Goal: Information Seeking & Learning: Learn about a topic

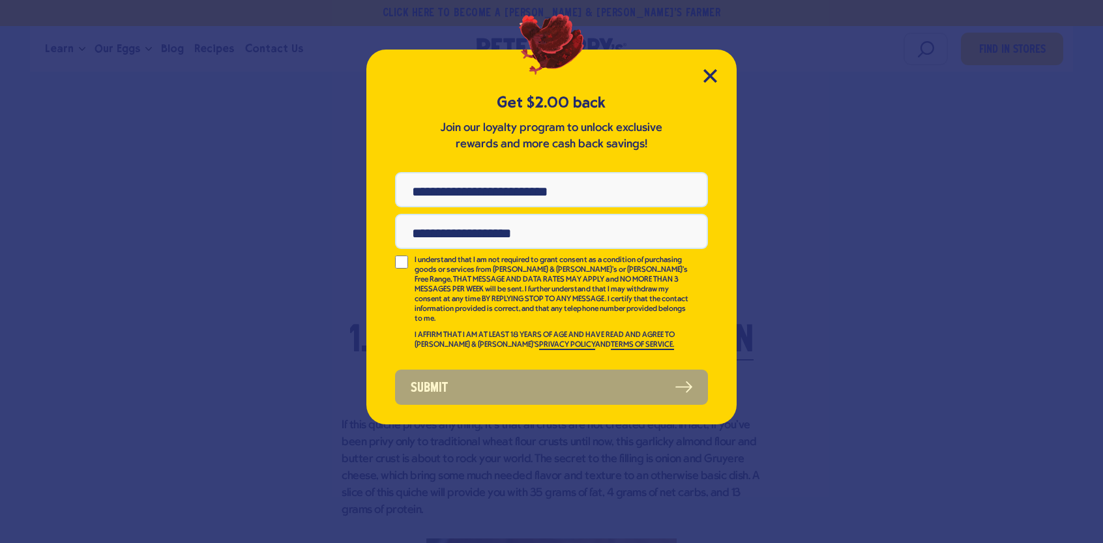
scroll to position [1564, 0]
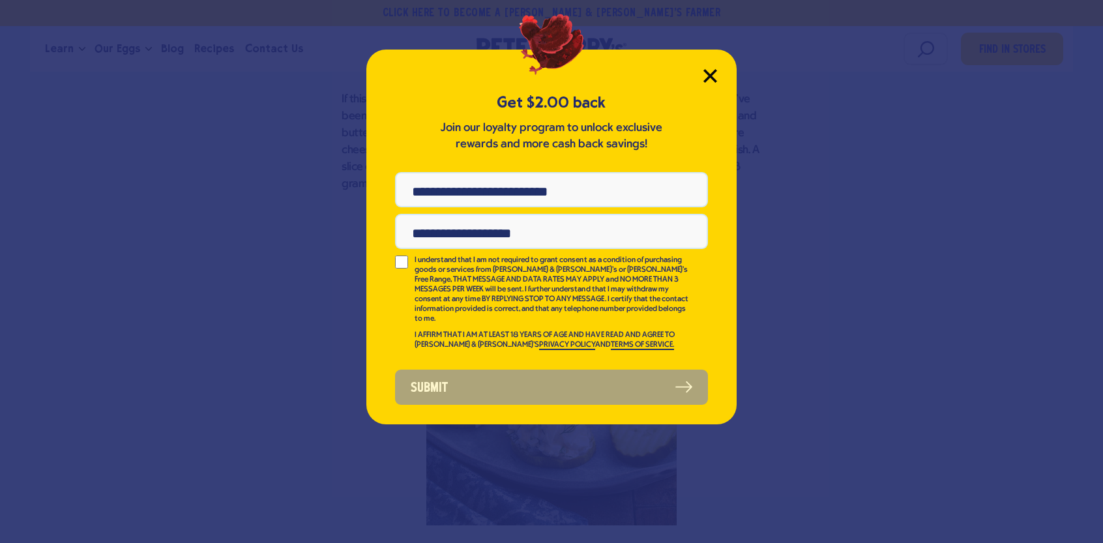
click at [704, 78] on icon "Close Modal" at bounding box center [710, 76] width 14 height 14
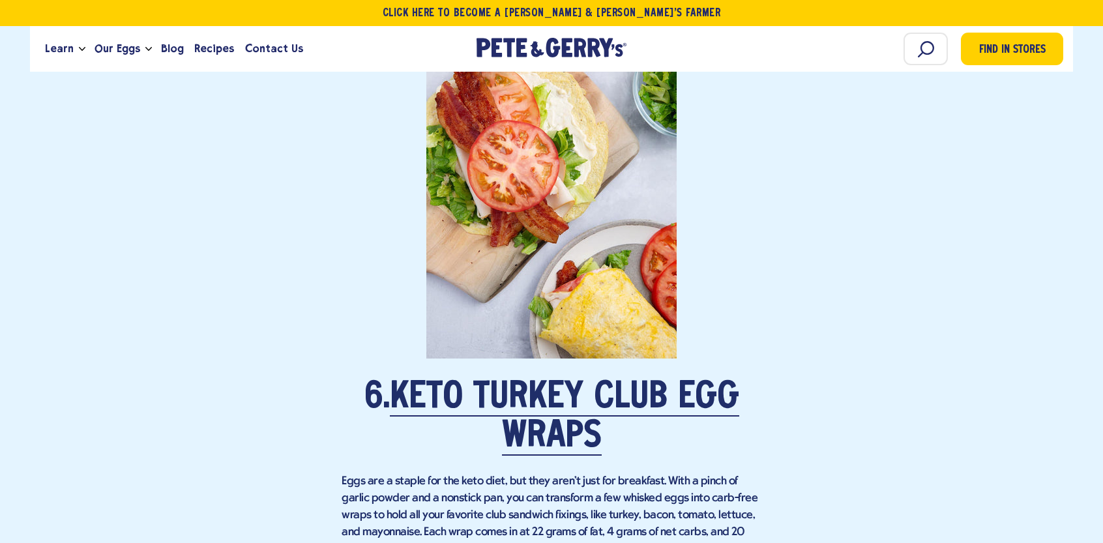
scroll to position [3910, 0]
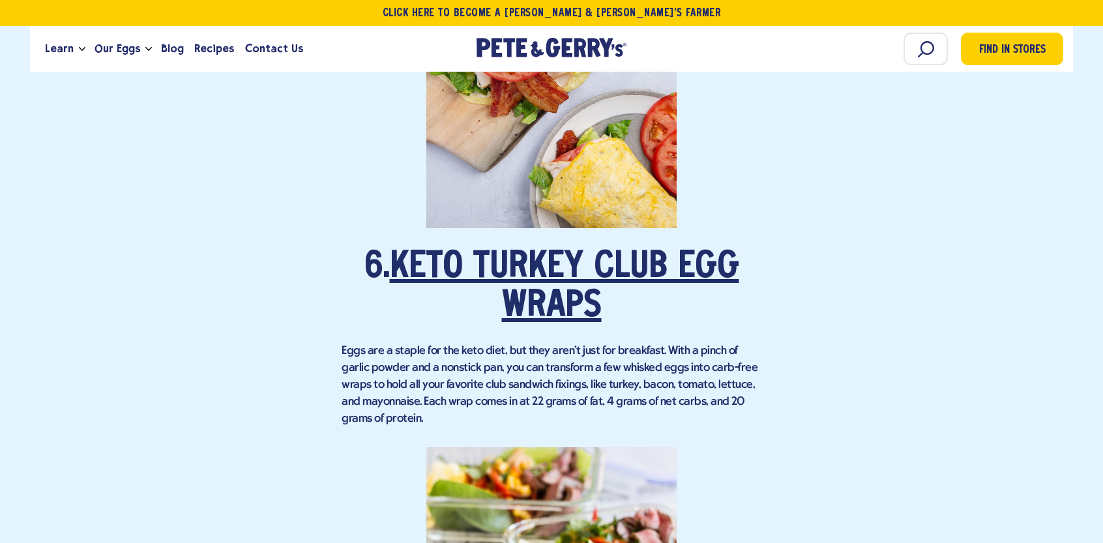
click at [536, 265] on link "Keto Turkey Club Egg Wraps" at bounding box center [564, 288] width 349 height 76
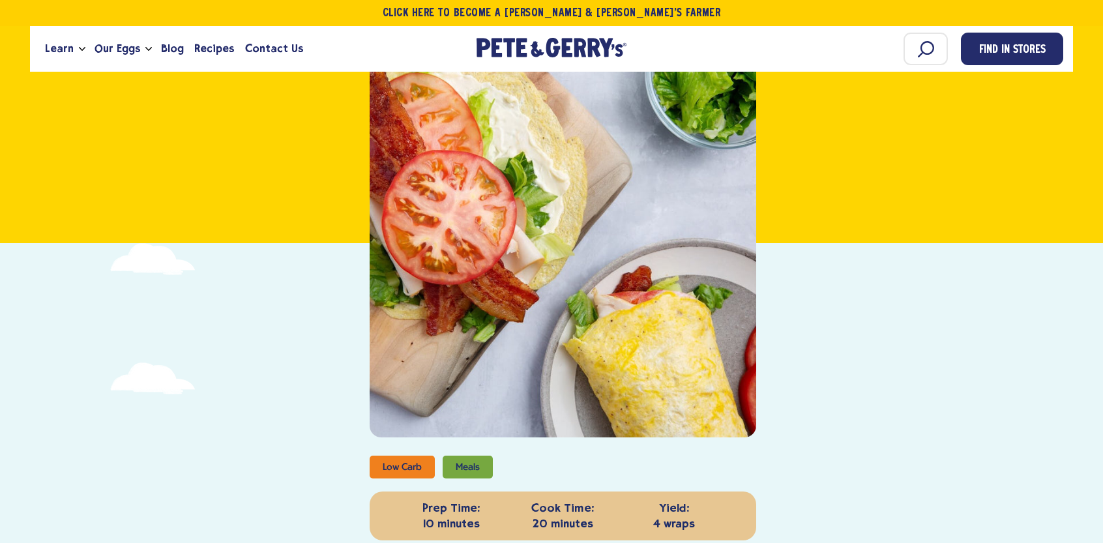
scroll to position [130, 0]
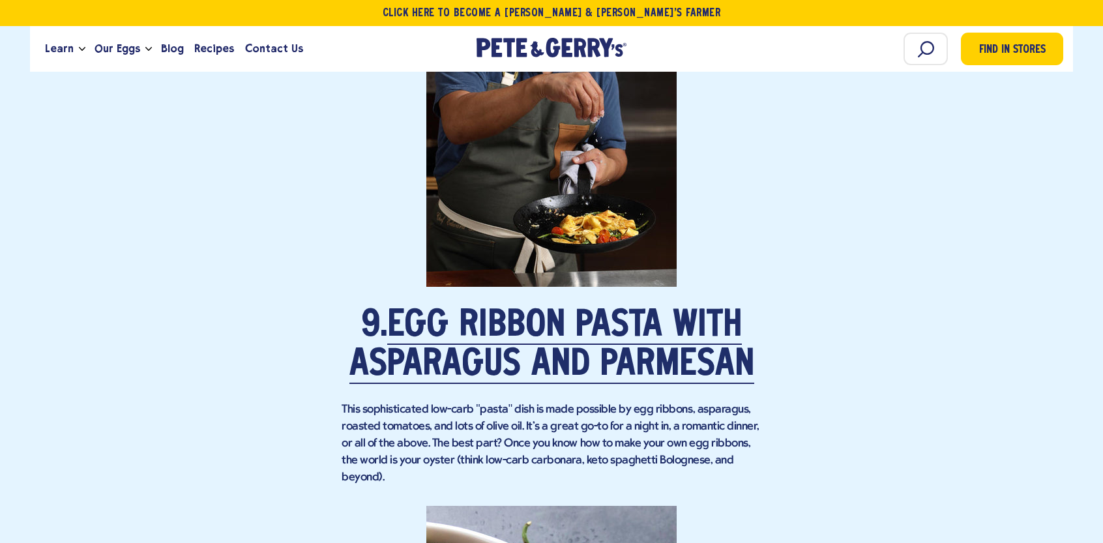
scroll to position [5409, 0]
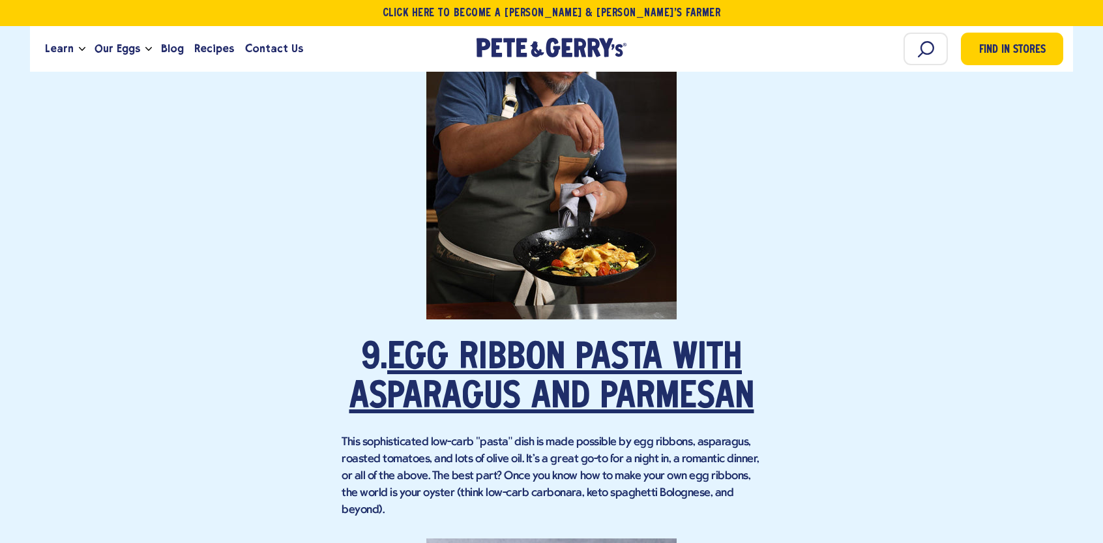
click at [555, 369] on link "Egg Ribbon Pasta with Asparagus and Parmesan" at bounding box center [551, 379] width 405 height 76
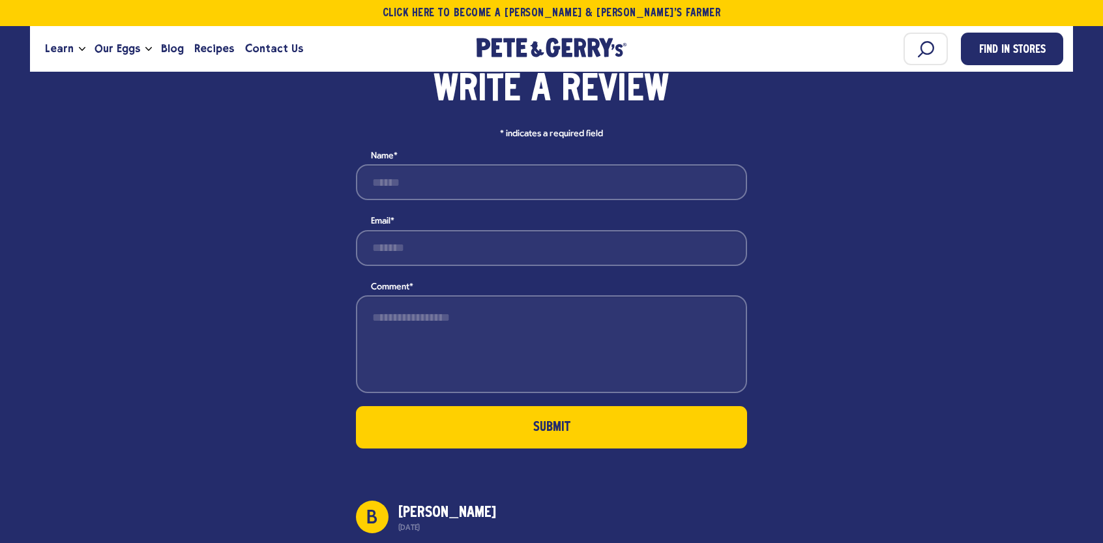
scroll to position [2086, 0]
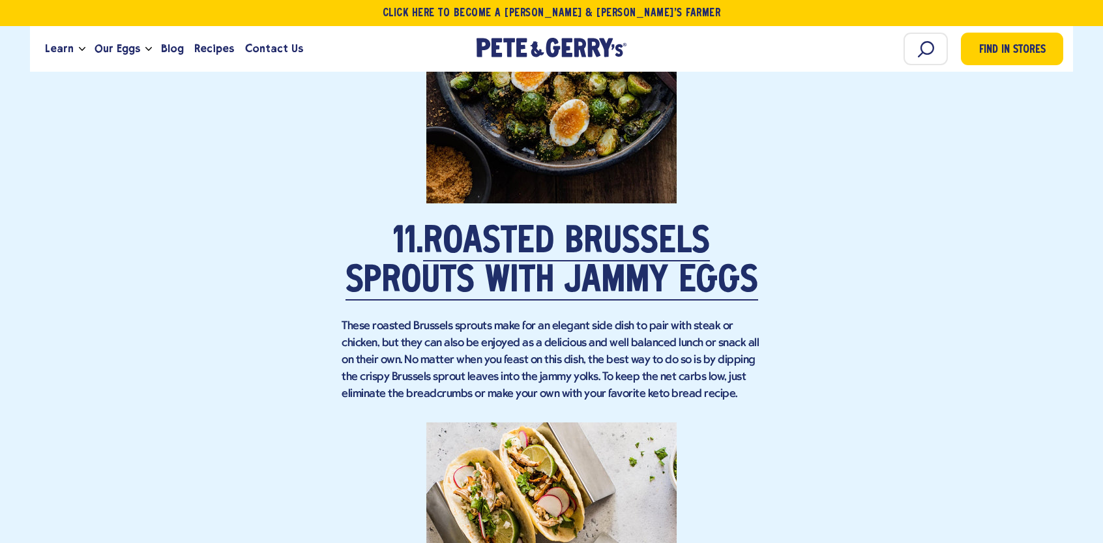
scroll to position [6362, 0]
